Goal: Information Seeking & Learning: Learn about a topic

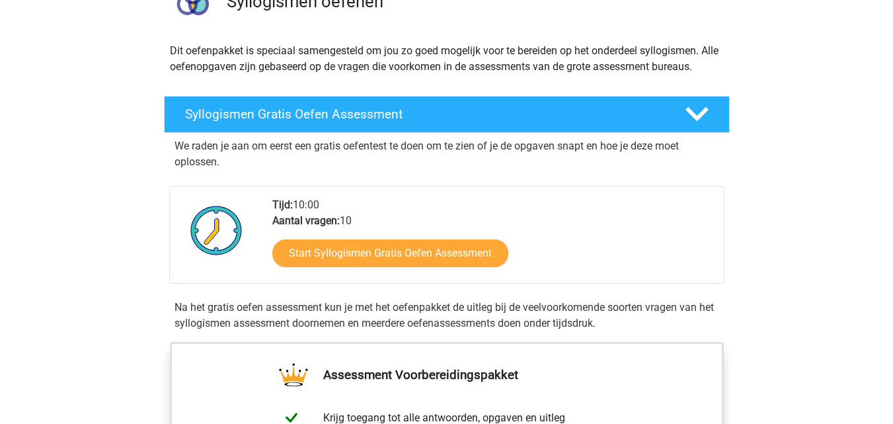
scroll to position [264, 0]
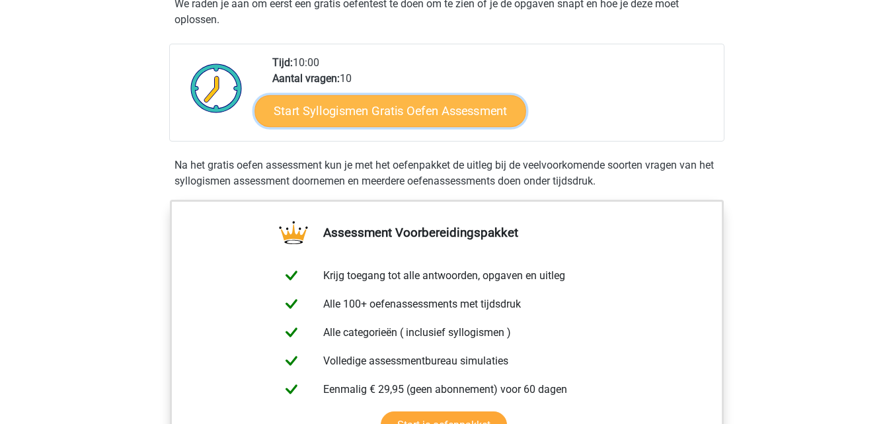
click at [392, 116] on link "Start Syllogismen Gratis Oefen Assessment" at bounding box center [390, 110] width 272 height 32
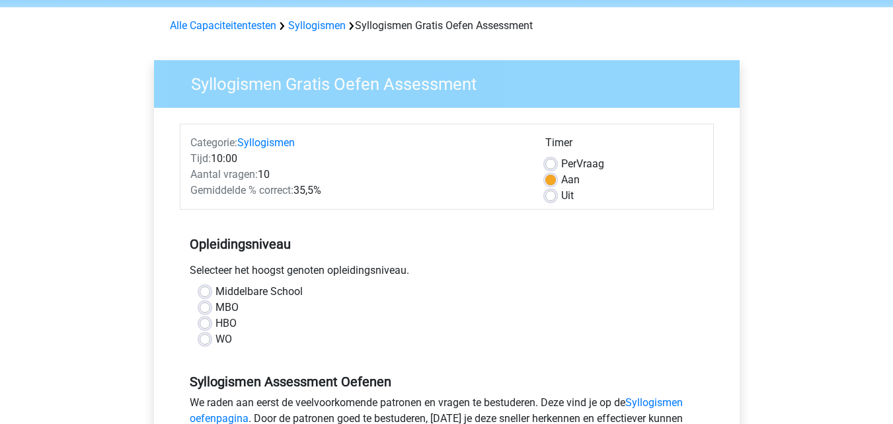
scroll to position [116, 0]
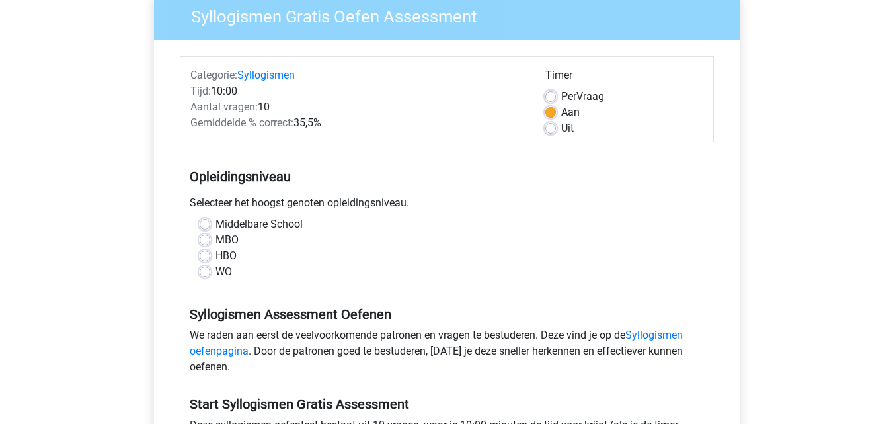
click at [243, 232] on div "MBO" at bounding box center [447, 240] width 494 height 16
click at [206, 232] on div "MBO" at bounding box center [447, 240] width 494 height 16
click at [248, 216] on label "Middelbare School" at bounding box center [258, 224] width 87 height 16
click at [210, 216] on input "Middelbare School" at bounding box center [205, 222] width 11 height 13
radio input "true"
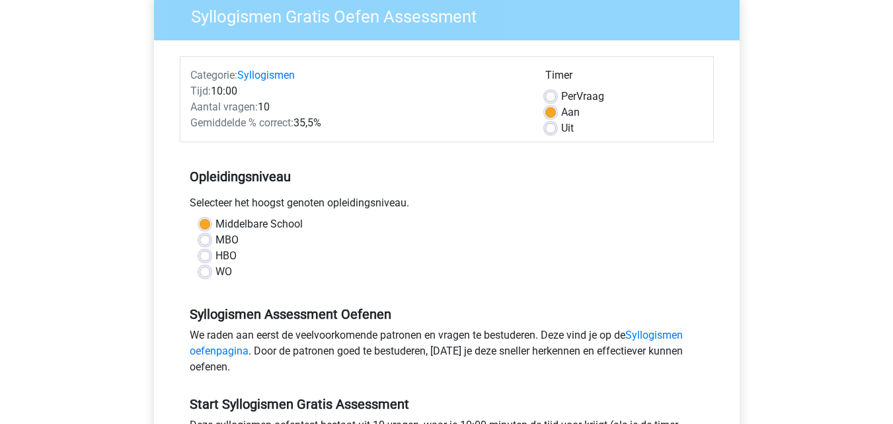
click at [215, 216] on label "Middelbare School" at bounding box center [258, 224] width 87 height 16
click at [200, 216] on input "Middelbare School" at bounding box center [205, 222] width 11 height 13
click at [215, 232] on label "MBO" at bounding box center [226, 240] width 23 height 16
click at [207, 232] on input "MBO" at bounding box center [205, 238] width 11 height 13
radio input "true"
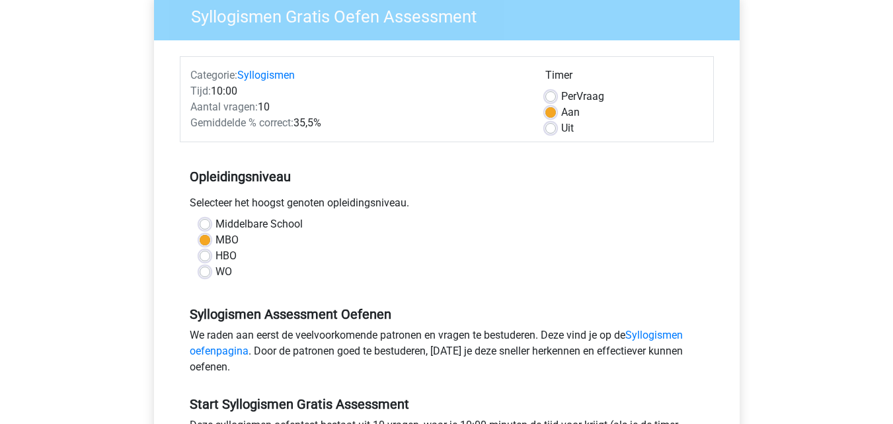
click at [215, 232] on label "MBO" at bounding box center [226, 240] width 23 height 16
click at [202, 232] on input "MBO" at bounding box center [205, 238] width 11 height 13
click at [355, 290] on div "Syllogismen Assessment Oefenen We raden aan eerst de veelvoorkomende patronen e…" at bounding box center [447, 335] width 534 height 90
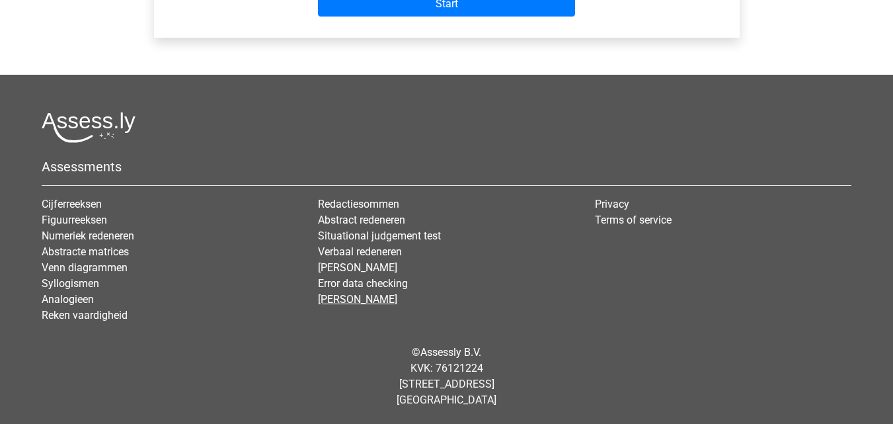
click at [361, 305] on link "[PERSON_NAME]" at bounding box center [357, 299] width 79 height 13
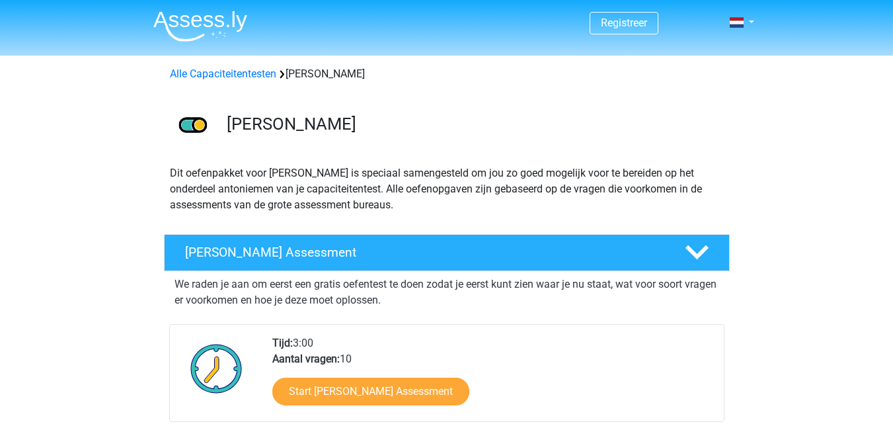
scroll to position [267, 0]
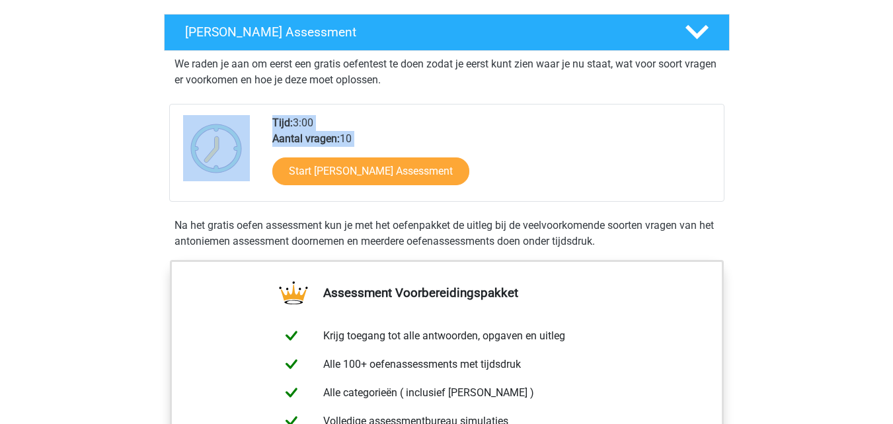
drag, startPoint x: 0, startPoint y: 0, endPoint x: 856, endPoint y: 449, distance: 967.1
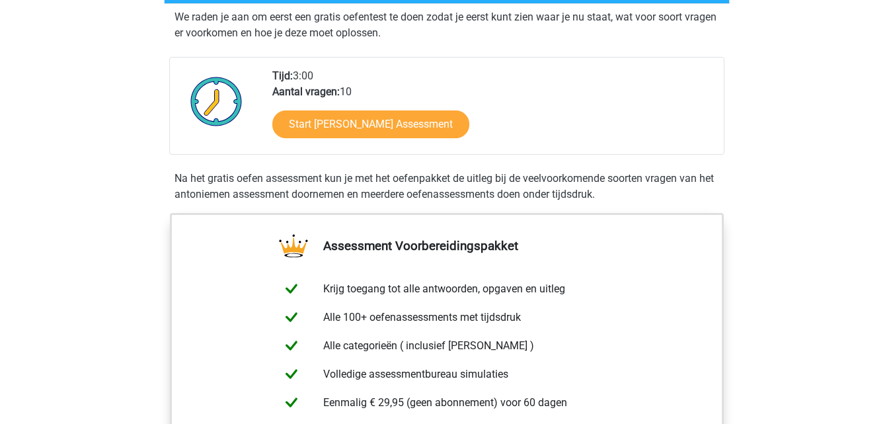
drag, startPoint x: 0, startPoint y: 277, endPoint x: 833, endPoint y: 117, distance: 847.8
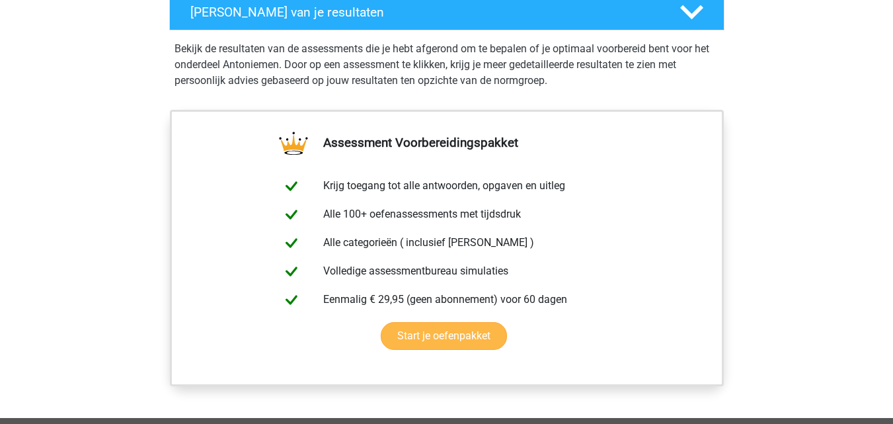
scroll to position [809, 0]
